Goal: Information Seeking & Learning: Learn about a topic

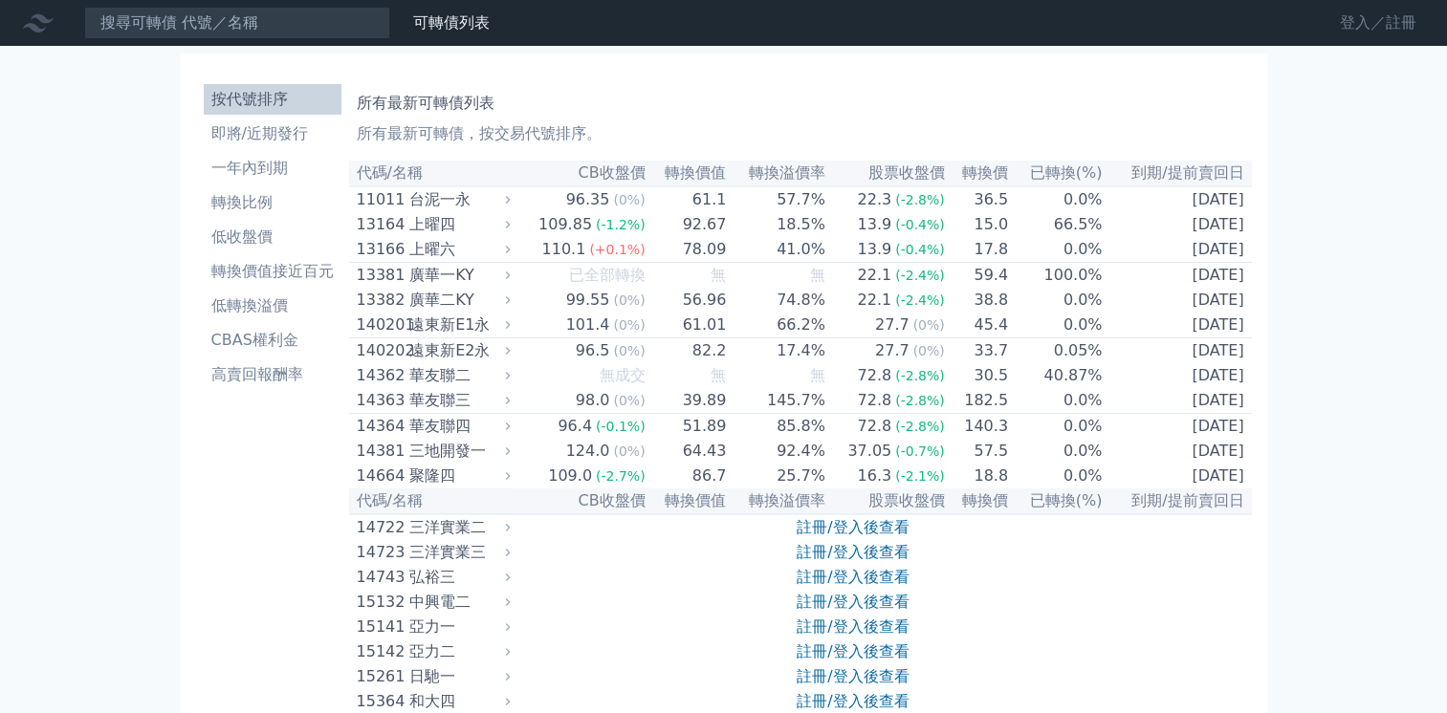
click at [1343, 27] on link "登入／註冊" at bounding box center [1377, 23] width 107 height 31
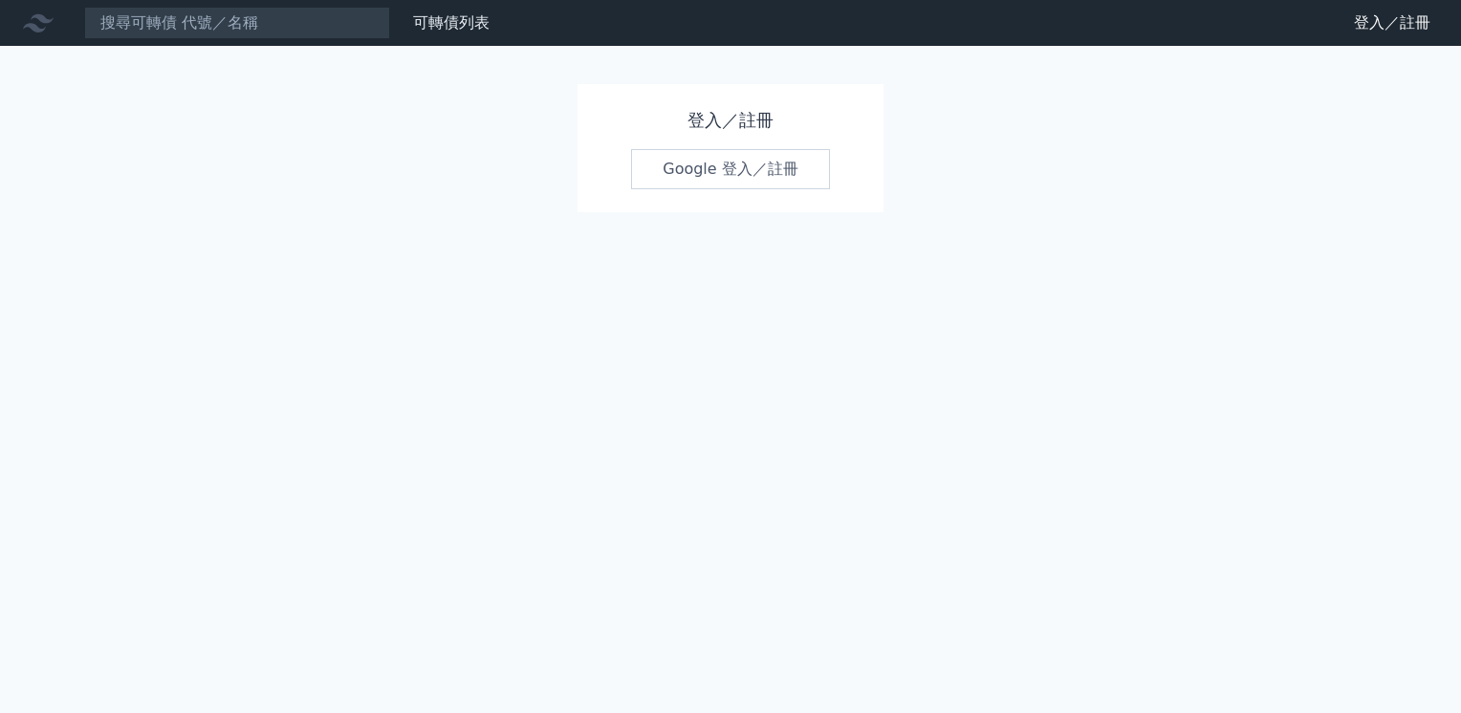
click at [726, 166] on link "Google 登入／註冊" at bounding box center [730, 169] width 199 height 40
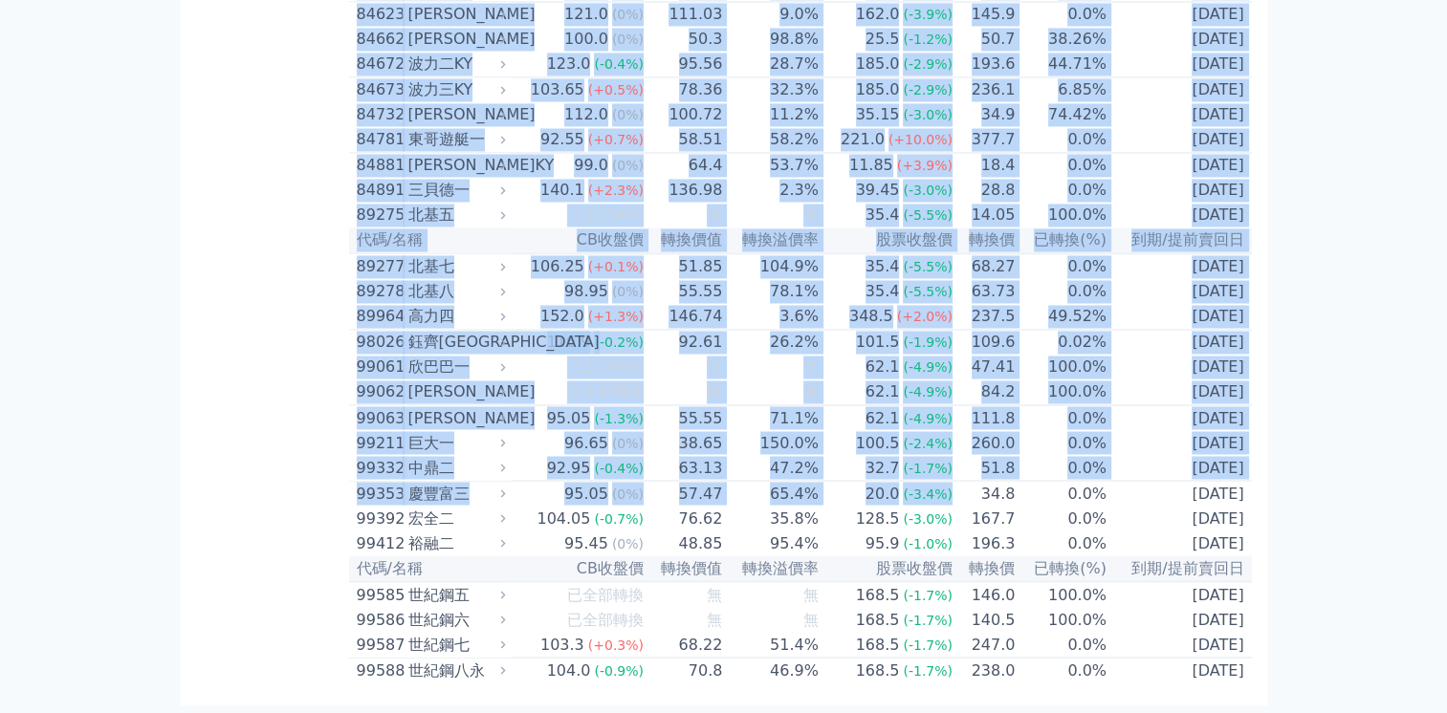
scroll to position [11227, 0]
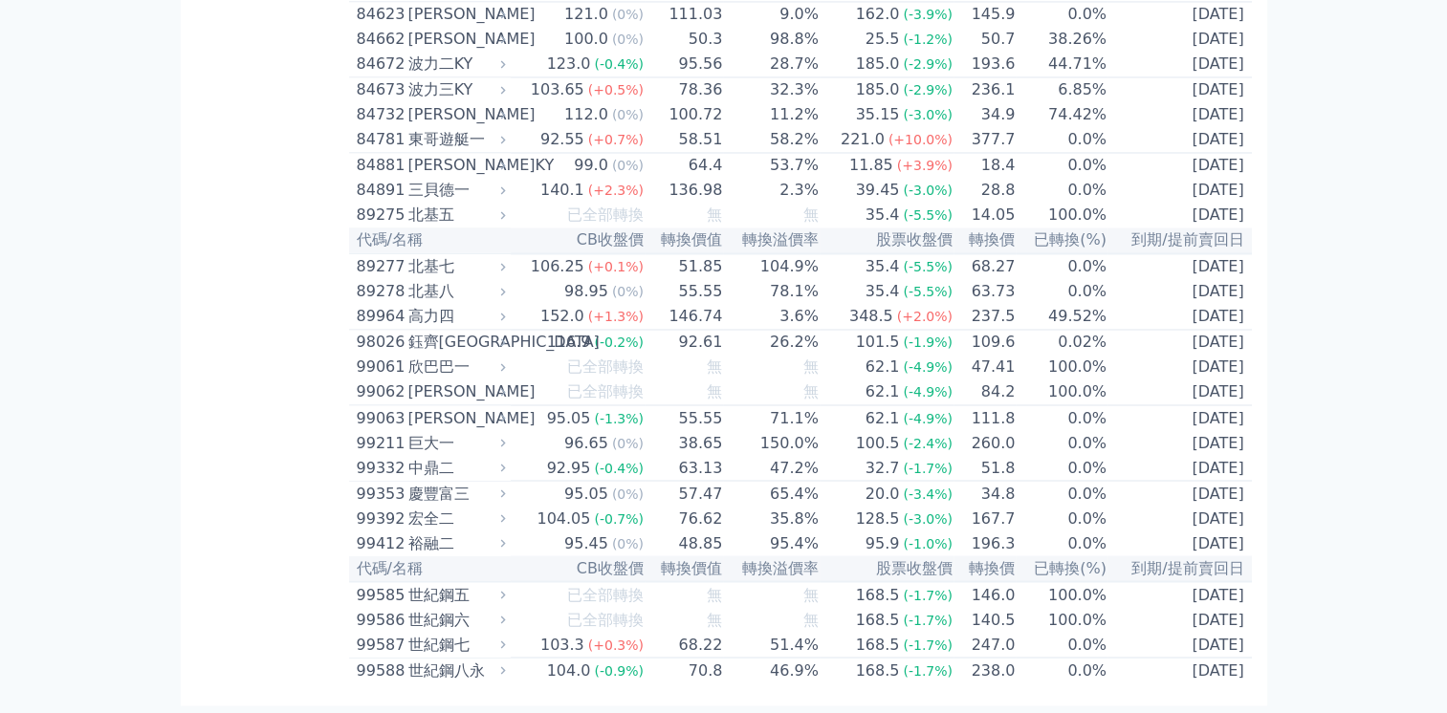
drag, startPoint x: 357, startPoint y: 179, endPoint x: 976, endPoint y: 735, distance: 832.9
copy table
